Goal: Task Accomplishment & Management: Manage account settings

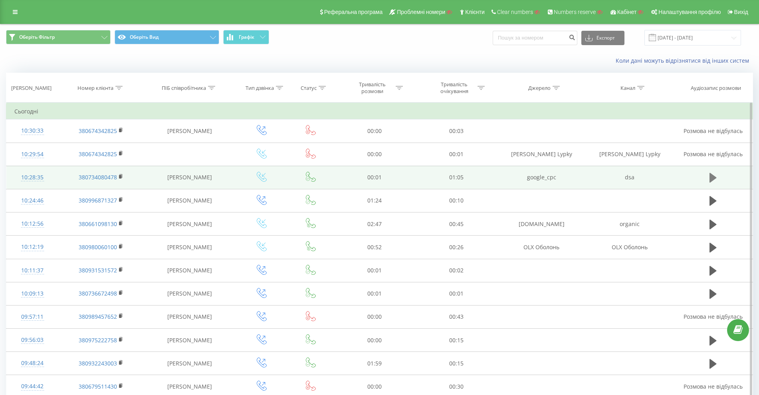
click at [710, 174] on icon at bounding box center [712, 178] width 7 height 10
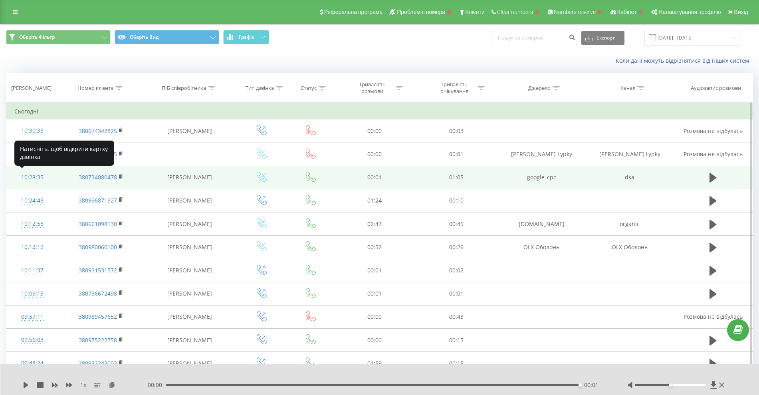
click at [34, 172] on div "10:28:35" at bounding box center [32, 178] width 36 height 16
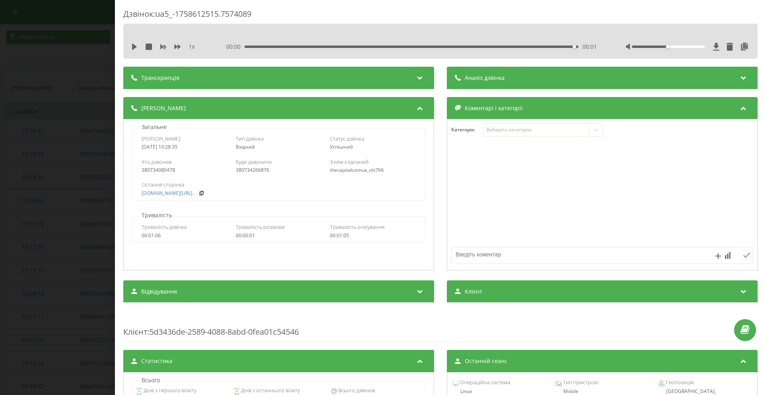
click at [9, 200] on div "Дзвінок : ua5_-1758612515.7574089 1 x 00:00 00:01 00:01 Транскрипція Для AI-ана…" at bounding box center [383, 197] width 766 height 395
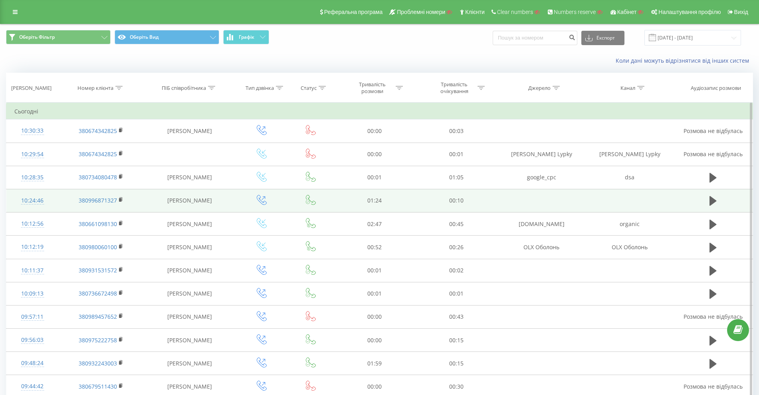
click at [475, 194] on td "00:10" at bounding box center [456, 200] width 82 height 23
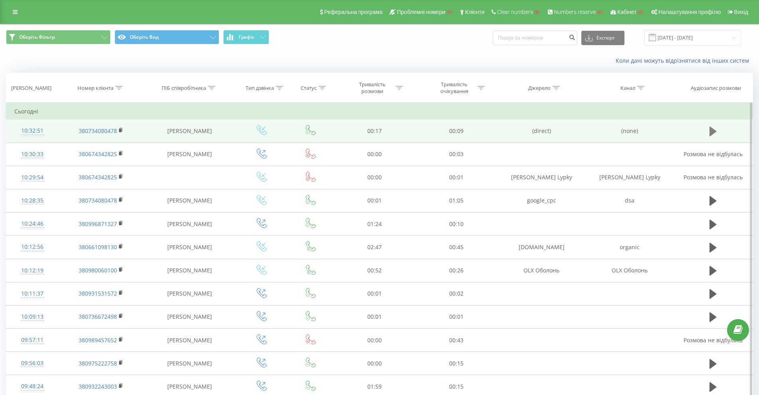
click at [709, 130] on icon at bounding box center [712, 131] width 7 height 11
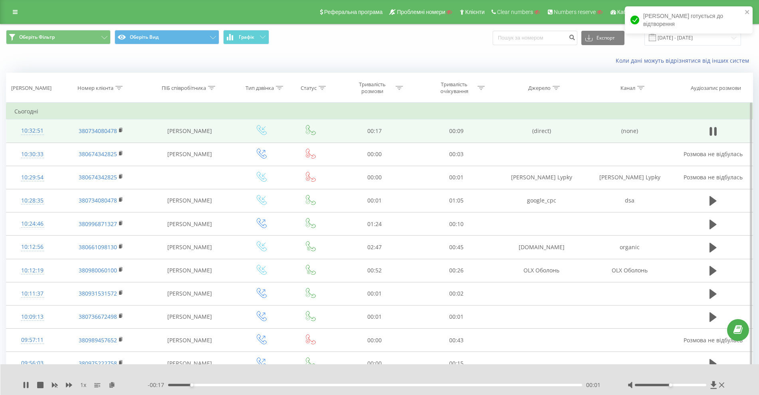
click at [709, 130] on icon at bounding box center [712, 131] width 7 height 11
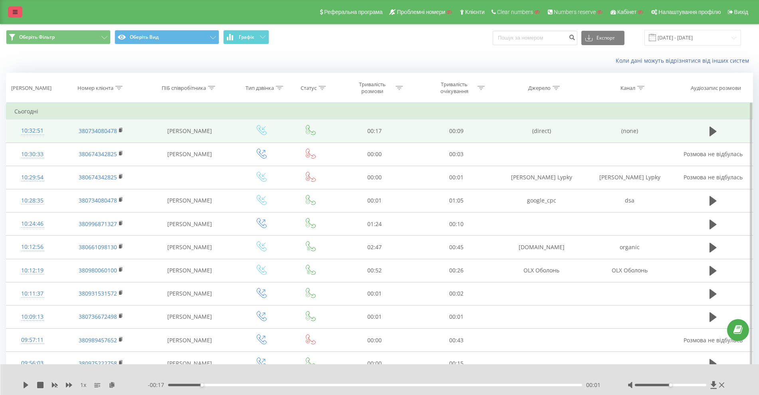
click at [14, 10] on icon at bounding box center [15, 12] width 5 height 6
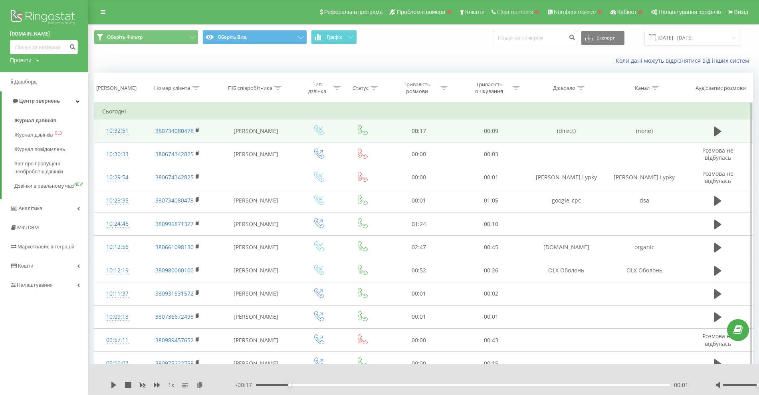
click at [28, 59] on div "Проекти" at bounding box center [21, 60] width 22 height 8
click at [34, 73] on input "text" at bounding box center [32, 73] width 40 height 12
paste input "BA-avtomation.pro"
type input "BA-avtomation.pro"
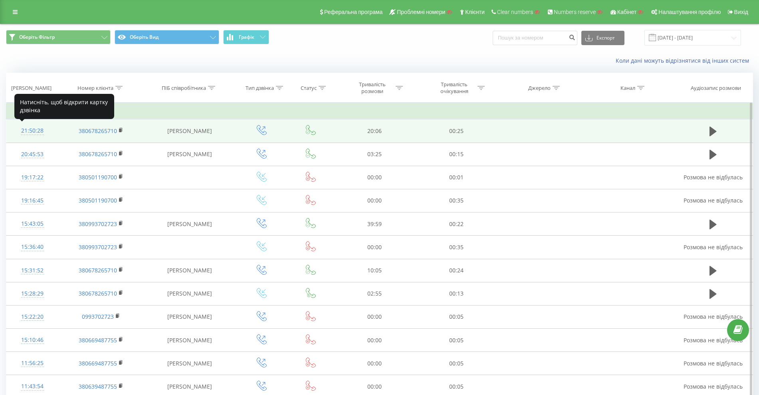
click at [34, 133] on div "21:50:28" at bounding box center [32, 131] width 36 height 16
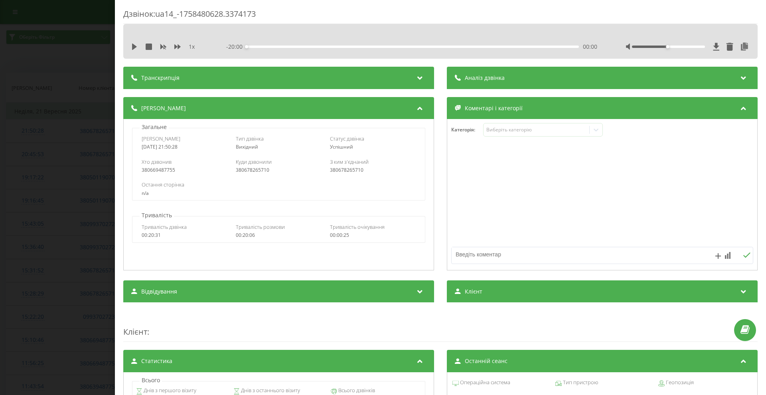
click at [92, 244] on div "Дзвінок : ua14_-1758480628.3374173 1 x - 20:00 00:00 00:00 Транскрипція Для AI-…" at bounding box center [383, 197] width 766 height 395
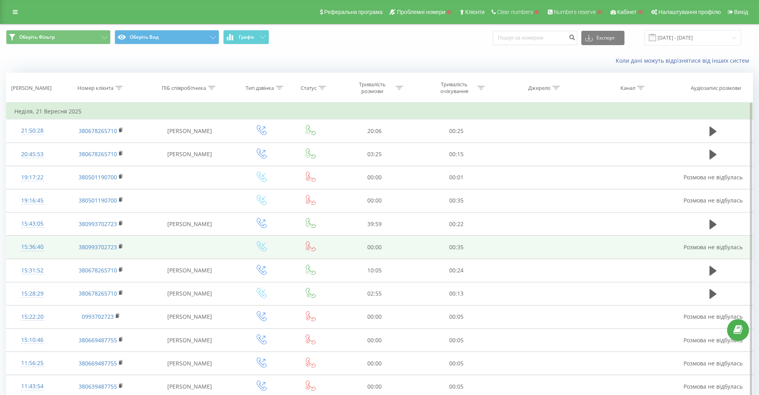
scroll to position [29, 0]
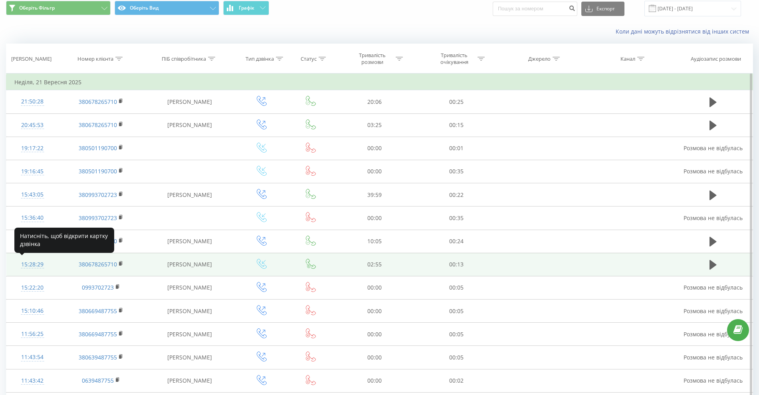
click at [38, 265] on div "15:28:29" at bounding box center [32, 265] width 36 height 16
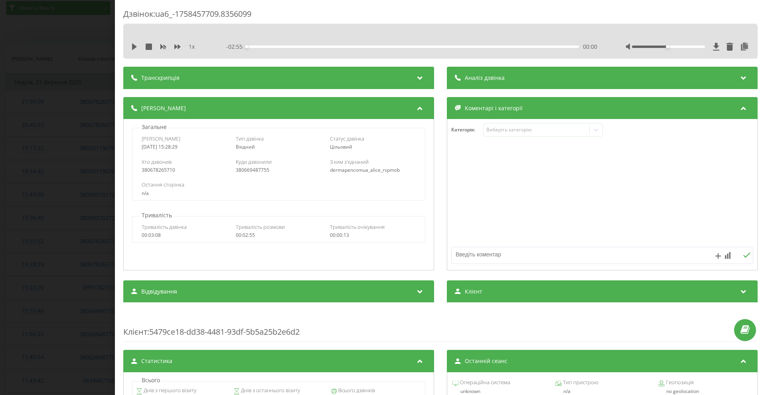
click at [32, 123] on div "Дзвінок : ua6_-1758457709.8356099 1 x - 02:55 00:00 00:00 Транскрипція Для AI-а…" at bounding box center [383, 197] width 766 height 395
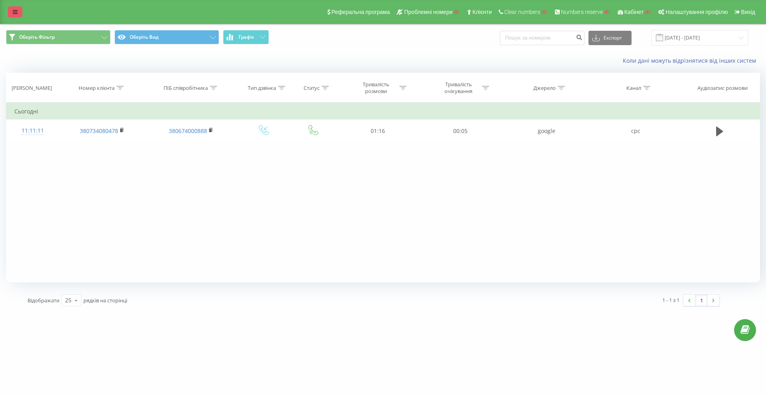
click at [14, 11] on icon at bounding box center [15, 12] width 5 height 6
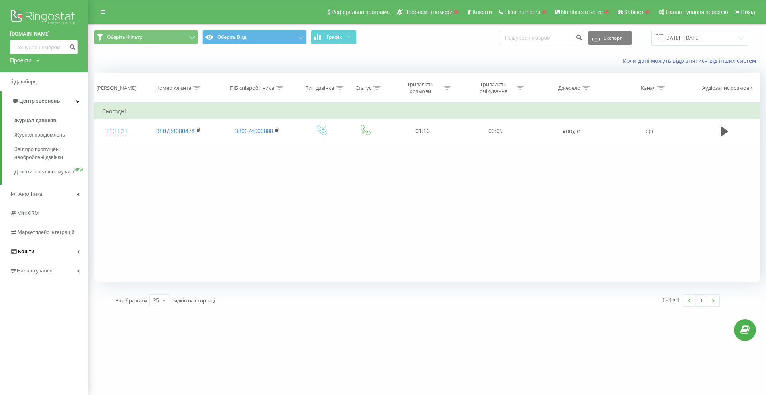
click at [48, 254] on link "Кошти" at bounding box center [44, 251] width 88 height 19
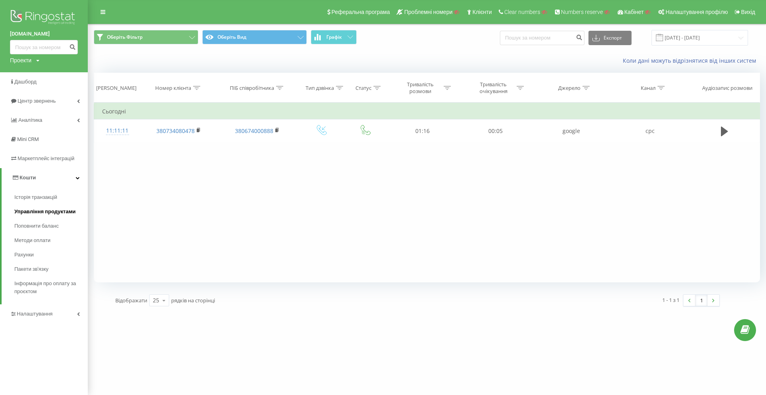
click at [51, 211] on span "Управління продуктами" at bounding box center [44, 212] width 61 height 8
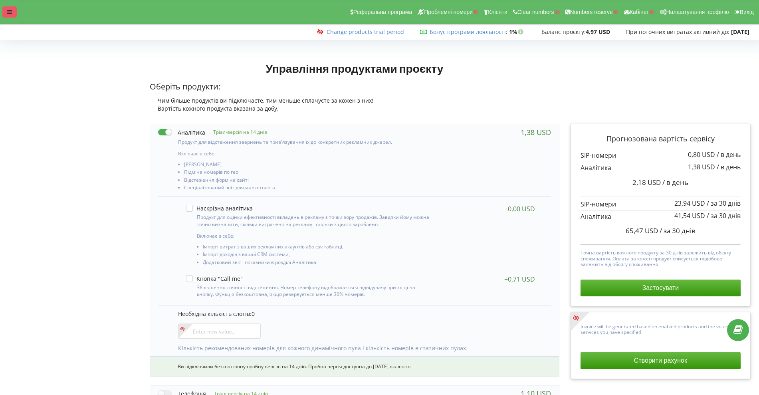
click at [6, 10] on div at bounding box center [9, 11] width 14 height 11
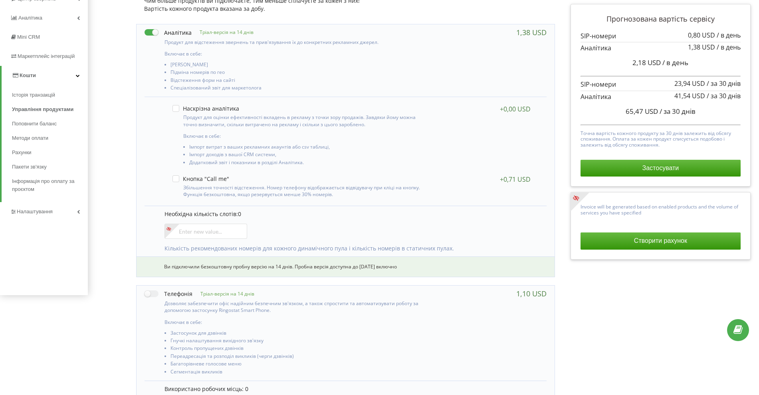
scroll to position [174, 0]
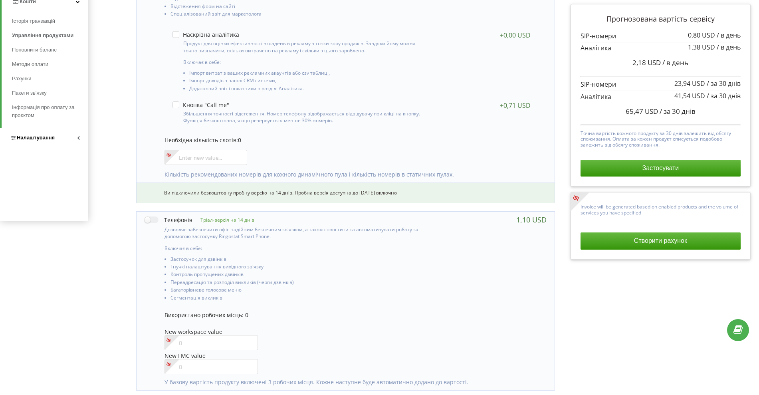
click at [30, 140] on span "Налаштування" at bounding box center [36, 137] width 38 height 6
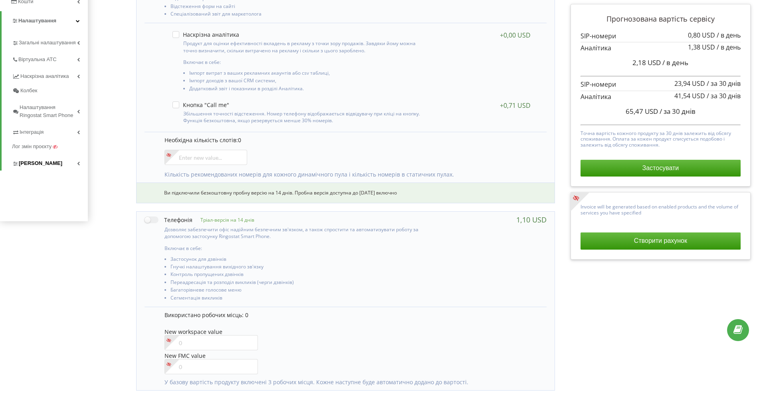
click at [34, 164] on span "[PERSON_NAME]" at bounding box center [40, 163] width 43 height 8
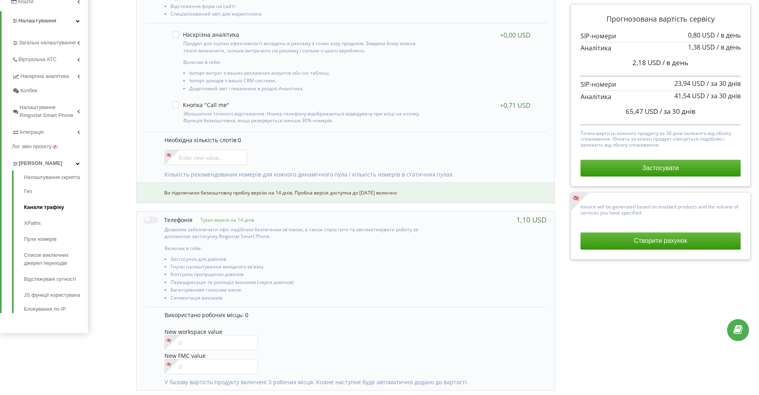
click at [51, 209] on link "Канали трафіку" at bounding box center [56, 207] width 64 height 16
